Goal: Task Accomplishment & Management: Use online tool/utility

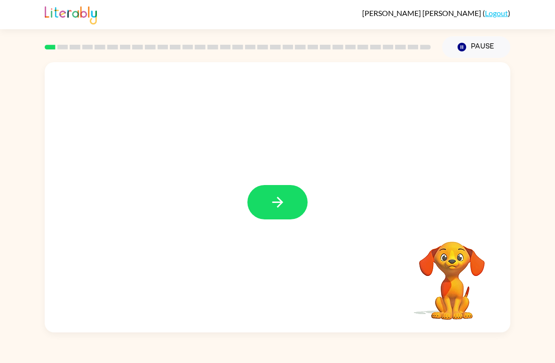
click at [289, 201] on button "button" at bounding box center [277, 202] width 60 height 34
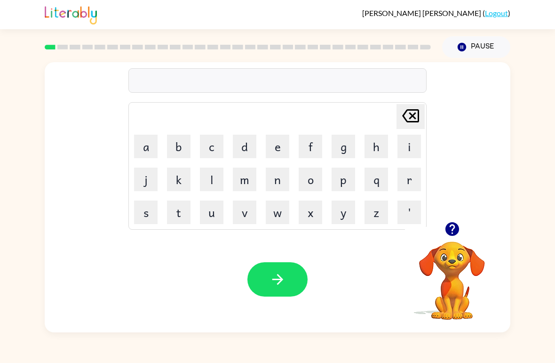
click at [167, 144] on button "b" at bounding box center [179, 147] width 24 height 24
click at [303, 173] on button "o" at bounding box center [311, 180] width 24 height 24
click at [407, 176] on button "r" at bounding box center [410, 180] width 24 height 24
click at [244, 138] on button "d" at bounding box center [245, 147] width 24 height 24
click at [268, 141] on button "e" at bounding box center [278, 147] width 24 height 24
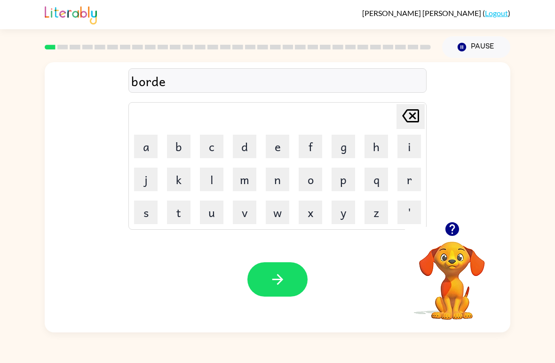
click at [407, 174] on button "r" at bounding box center [410, 180] width 24 height 24
click at [275, 276] on icon "button" at bounding box center [278, 279] width 16 height 16
click at [221, 142] on button "c" at bounding box center [212, 147] width 24 height 24
click at [303, 177] on button "o" at bounding box center [311, 180] width 24 height 24
click at [283, 175] on button "n" at bounding box center [278, 180] width 24 height 24
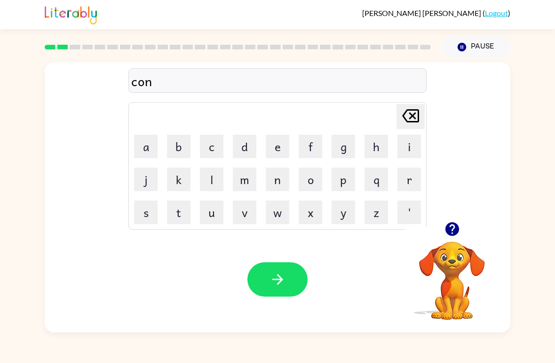
click at [173, 210] on button "t" at bounding box center [179, 212] width 24 height 24
click at [144, 84] on div "cont" at bounding box center [277, 81] width 293 height 20
click at [405, 114] on icon at bounding box center [410, 115] width 17 height 13
click at [413, 115] on icon "[PERSON_NAME] last character input" at bounding box center [410, 115] width 23 height 23
click at [284, 208] on button "w" at bounding box center [278, 212] width 24 height 24
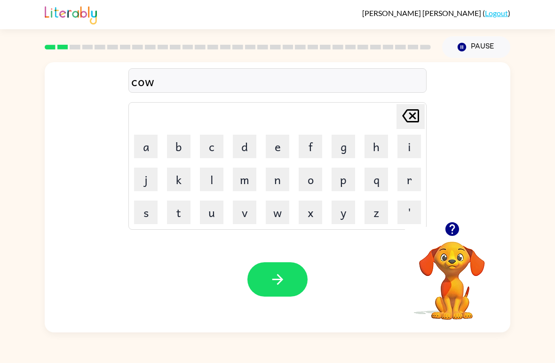
click at [268, 175] on button "n" at bounding box center [278, 180] width 24 height 24
click at [177, 211] on button "t" at bounding box center [179, 212] width 24 height 24
click at [270, 274] on icon "button" at bounding box center [278, 279] width 16 height 16
click at [206, 169] on button "l" at bounding box center [212, 180] width 24 height 24
click at [309, 182] on button "o" at bounding box center [311, 180] width 24 height 24
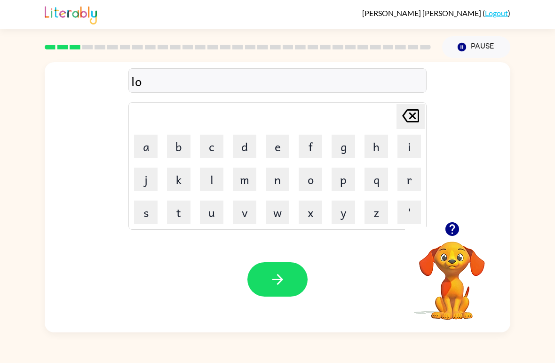
click at [177, 170] on button "k" at bounding box center [179, 180] width 24 height 24
click at [139, 140] on button "a" at bounding box center [146, 147] width 24 height 24
click at [176, 212] on button "t" at bounding box center [179, 212] width 24 height 24
click at [271, 146] on button "e" at bounding box center [278, 147] width 24 height 24
click at [282, 288] on button "button" at bounding box center [277, 279] width 60 height 34
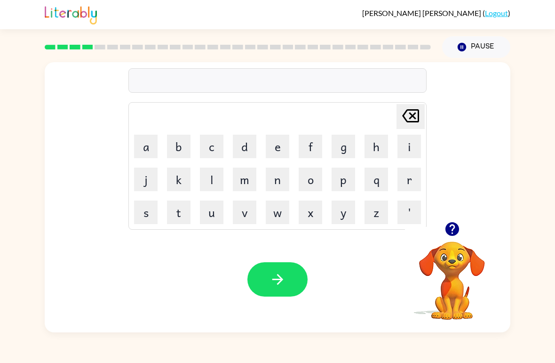
click at [450, 224] on icon "button" at bounding box center [452, 229] width 14 height 14
click at [176, 216] on button "t" at bounding box center [179, 212] width 24 height 24
click at [275, 214] on button "w" at bounding box center [278, 212] width 24 height 24
click at [404, 147] on button "i" at bounding box center [410, 147] width 24 height 24
click at [276, 173] on button "n" at bounding box center [278, 180] width 24 height 24
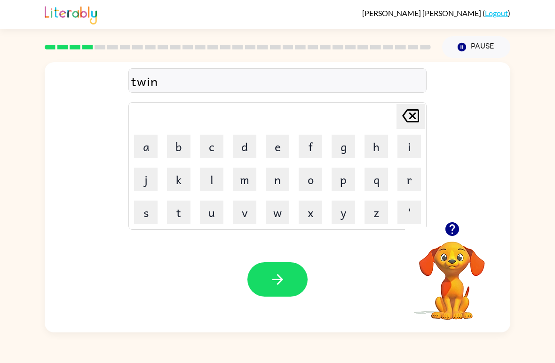
click at [304, 308] on div "Your browser must support playing .mp4 files to use Literably. Please try using…" at bounding box center [278, 279] width 466 height 106
click at [282, 282] on icon "button" at bounding box center [278, 279] width 16 height 16
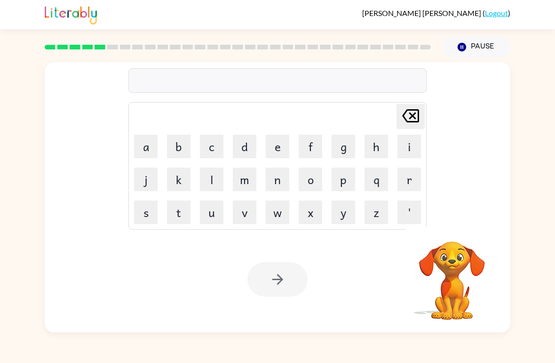
click at [279, 176] on button "n" at bounding box center [278, 180] width 24 height 24
click at [280, 149] on button "e" at bounding box center [278, 147] width 24 height 24
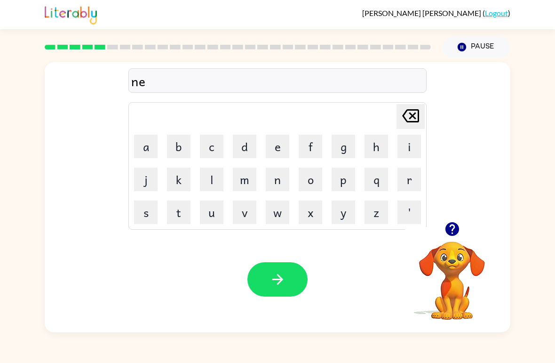
click at [403, 177] on button "r" at bounding box center [410, 180] width 24 height 24
click at [318, 179] on button "o" at bounding box center [311, 180] width 24 height 24
click at [213, 185] on button "l" at bounding box center [212, 180] width 24 height 24
click at [342, 203] on button "y" at bounding box center [344, 212] width 24 height 24
click at [281, 279] on icon "button" at bounding box center [277, 279] width 11 height 11
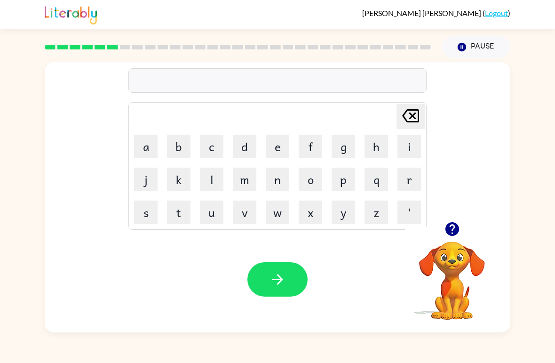
click at [174, 140] on button "b" at bounding box center [179, 147] width 24 height 24
click at [279, 141] on button "e" at bounding box center [278, 147] width 24 height 24
click at [368, 148] on button "h" at bounding box center [377, 147] width 24 height 24
click at [408, 138] on button "i" at bounding box center [410, 147] width 24 height 24
click at [276, 178] on button "n" at bounding box center [278, 180] width 24 height 24
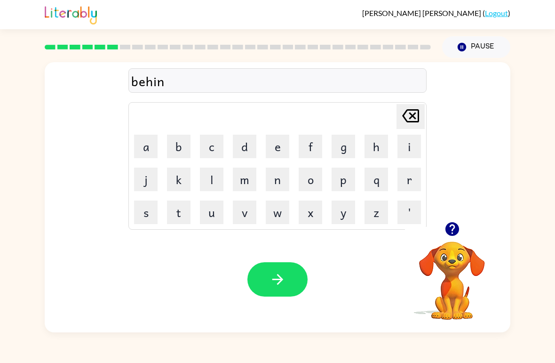
click at [241, 144] on button "d" at bounding box center [245, 147] width 24 height 24
click at [275, 271] on button "button" at bounding box center [277, 279] width 60 height 34
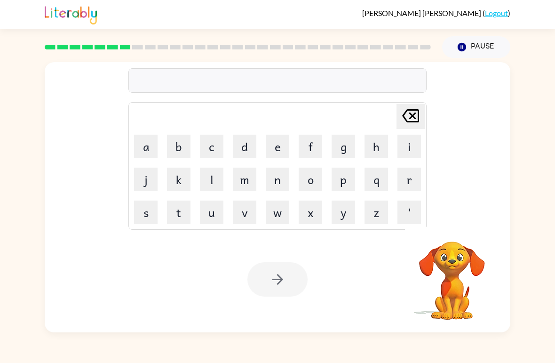
click at [177, 208] on button "t" at bounding box center [179, 212] width 24 height 24
click at [409, 106] on icon "[PERSON_NAME] last character input" at bounding box center [410, 115] width 23 height 23
click at [204, 139] on button "c" at bounding box center [212, 147] width 24 height 24
click at [365, 140] on button "h" at bounding box center [377, 147] width 24 height 24
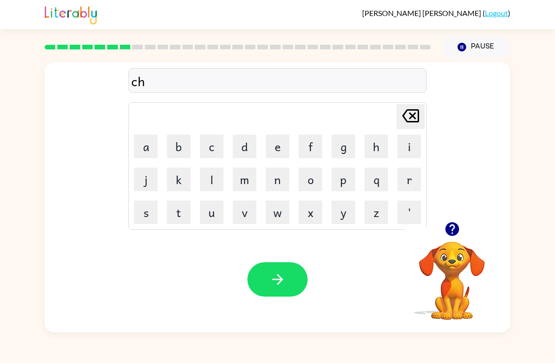
click at [415, 169] on button "r" at bounding box center [410, 180] width 24 height 24
click at [405, 144] on button "i" at bounding box center [410, 147] width 24 height 24
click at [185, 175] on button "k" at bounding box center [179, 180] width 24 height 24
click at [270, 146] on button "e" at bounding box center [278, 147] width 24 height 24
click at [208, 179] on button "l" at bounding box center [212, 180] width 24 height 24
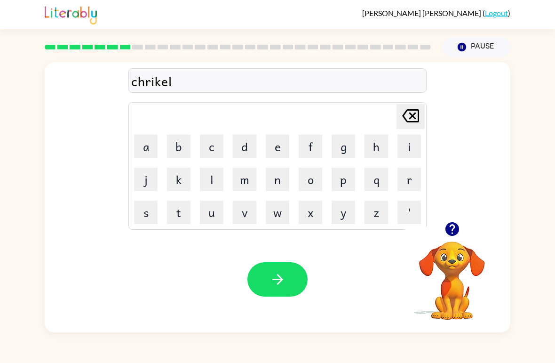
click at [287, 283] on button "button" at bounding box center [277, 279] width 60 height 34
click at [241, 178] on button "m" at bounding box center [245, 180] width 24 height 24
click at [286, 149] on button "e" at bounding box center [278, 147] width 24 height 24
click at [408, 176] on button "r" at bounding box center [410, 180] width 24 height 24
click at [340, 219] on button "y" at bounding box center [344, 212] width 24 height 24
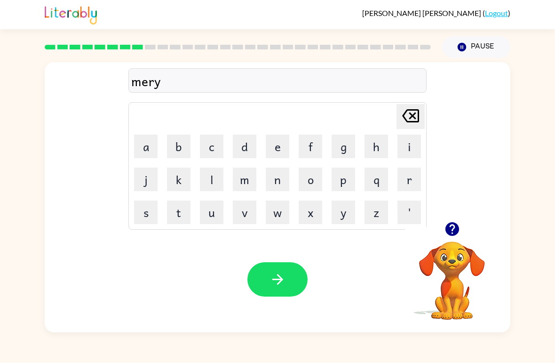
click at [169, 183] on button "k" at bounding box center [179, 180] width 24 height 24
click at [216, 211] on button "u" at bounding box center [212, 212] width 24 height 24
click at [209, 180] on button "l" at bounding box center [212, 180] width 24 height 24
click at [284, 272] on icon "button" at bounding box center [278, 279] width 16 height 16
click at [449, 218] on button "button" at bounding box center [452, 229] width 24 height 24
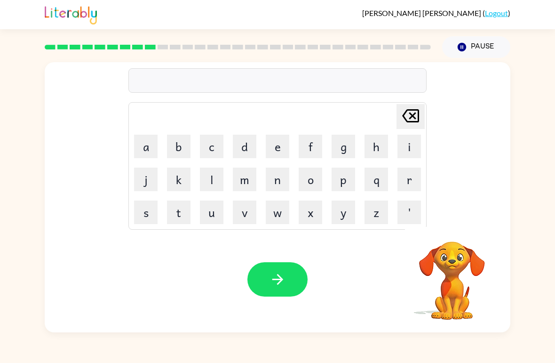
click at [456, 224] on div "[PERSON_NAME] last character input a b c d e f g h i j k l m n o p q r s t u v …" at bounding box center [278, 197] width 466 height 270
click at [273, 176] on button "n" at bounding box center [278, 180] width 24 height 24
click at [405, 138] on button "i" at bounding box center [410, 147] width 24 height 24
click at [240, 176] on button "m" at bounding box center [245, 180] width 24 height 24
click at [173, 144] on button "b" at bounding box center [179, 147] width 24 height 24
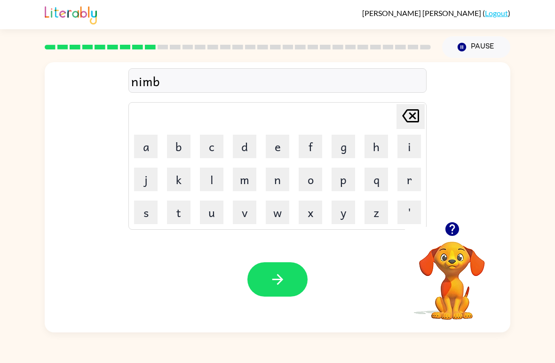
click at [211, 213] on button "u" at bounding box center [212, 212] width 24 height 24
click at [220, 179] on button "l" at bounding box center [212, 180] width 24 height 24
click at [282, 279] on icon "button" at bounding box center [277, 279] width 11 height 11
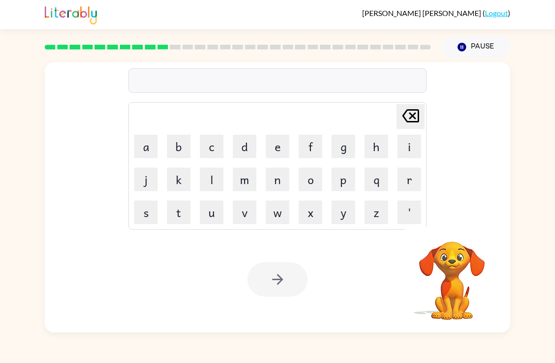
click at [462, 44] on icon "button" at bounding box center [462, 47] width 8 height 8
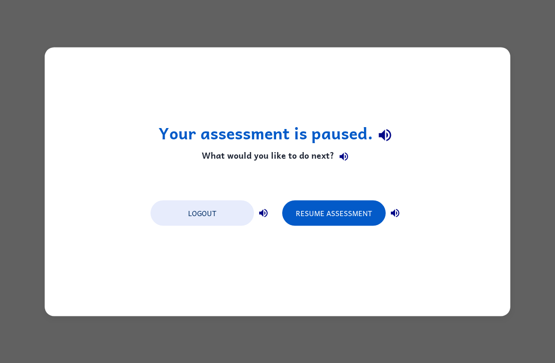
click at [326, 215] on button "Resume Assessment" at bounding box center [334, 212] width 104 height 25
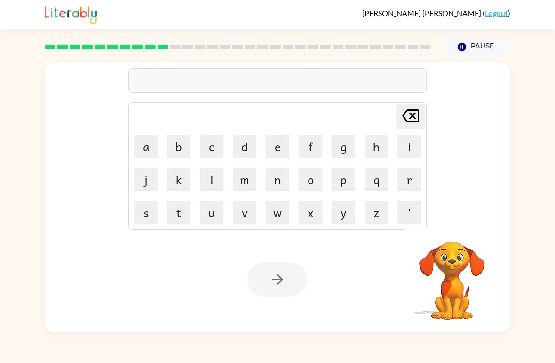
click at [209, 210] on button "u" at bounding box center [212, 212] width 24 height 24
click at [272, 171] on button "n" at bounding box center [278, 180] width 24 height 24
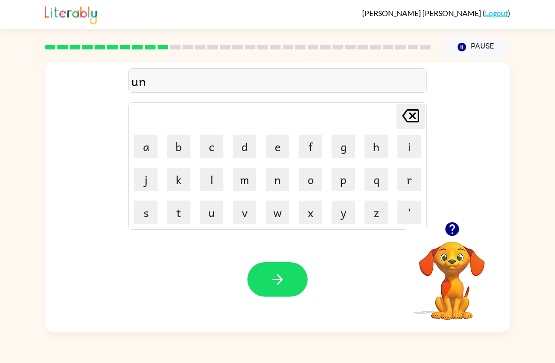
click at [314, 142] on button "f" at bounding box center [311, 147] width 24 height 24
click at [311, 178] on button "o" at bounding box center [311, 180] width 24 height 24
click at [207, 178] on button "l" at bounding box center [212, 180] width 24 height 24
click at [243, 143] on button "d" at bounding box center [245, 147] width 24 height 24
click at [471, 41] on button "Pause Pause" at bounding box center [476, 47] width 68 height 22
